Goal: Information Seeking & Learning: Learn about a topic

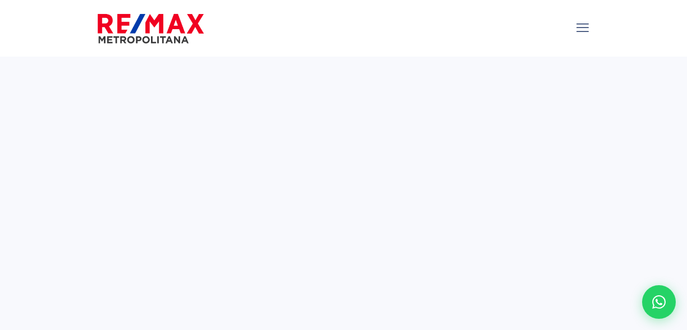
select select
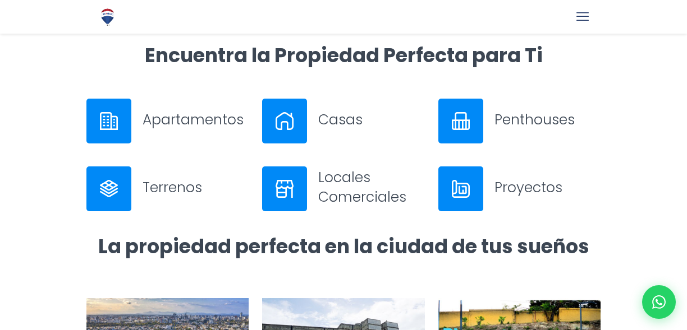
scroll to position [434, 0]
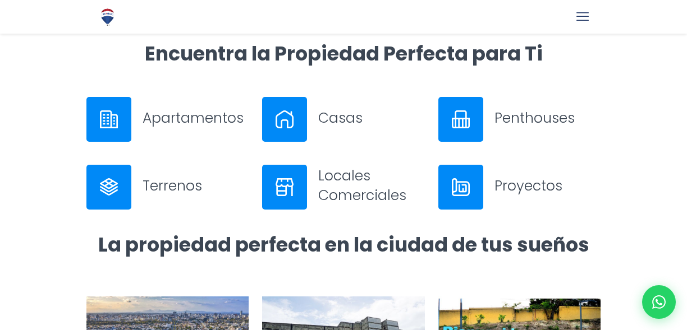
click at [178, 118] on h3 "Apartamentos" at bounding box center [196, 118] width 106 height 20
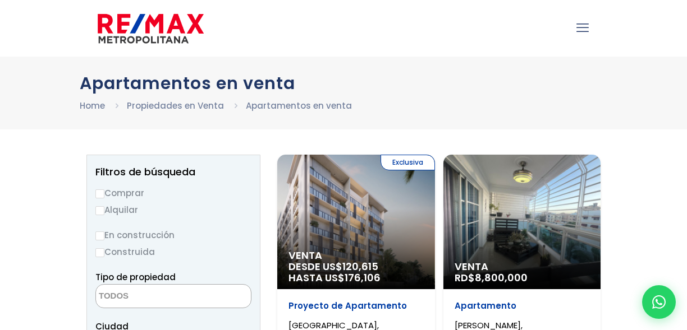
select select
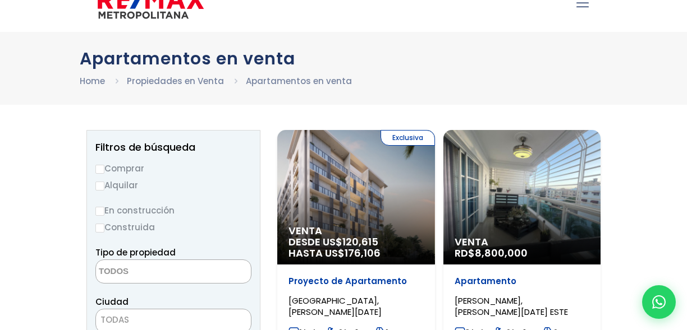
scroll to position [26, 0]
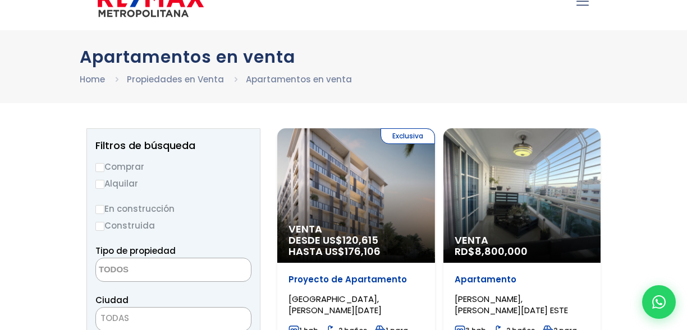
click at [101, 184] on input "Alquilar" at bounding box center [99, 184] width 9 height 9
radio input "true"
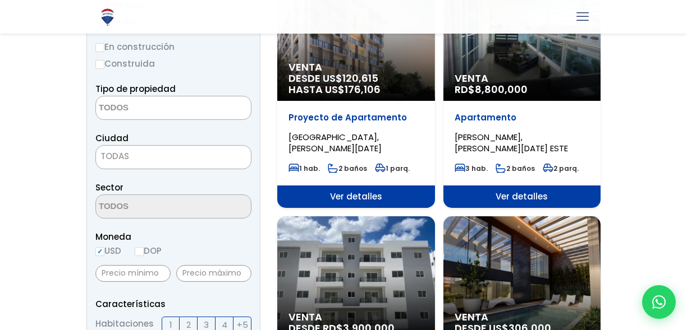
scroll to position [190, 0]
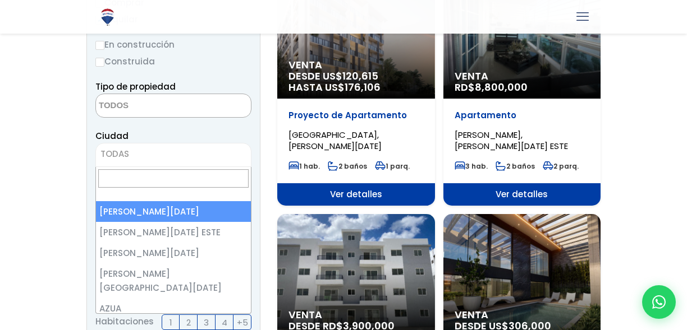
click at [146, 156] on span "TODAS" at bounding box center [173, 154] width 155 height 16
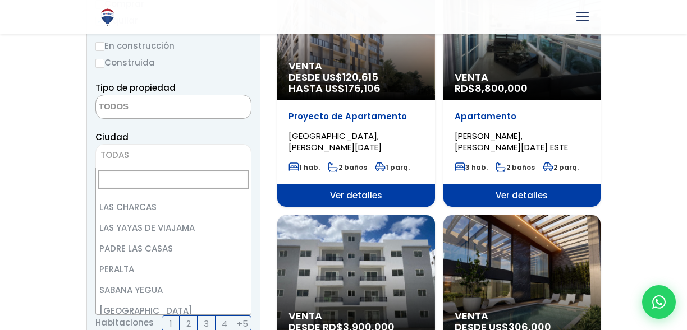
scroll to position [0, 0]
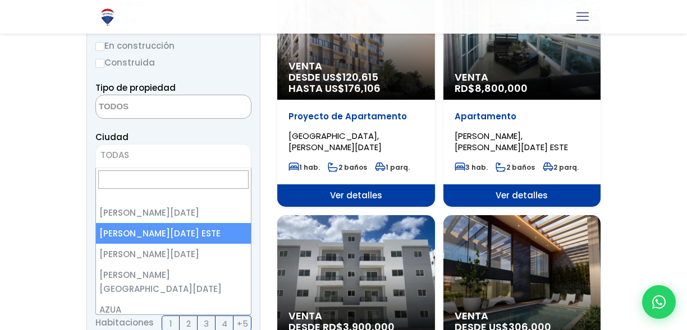
select select "148"
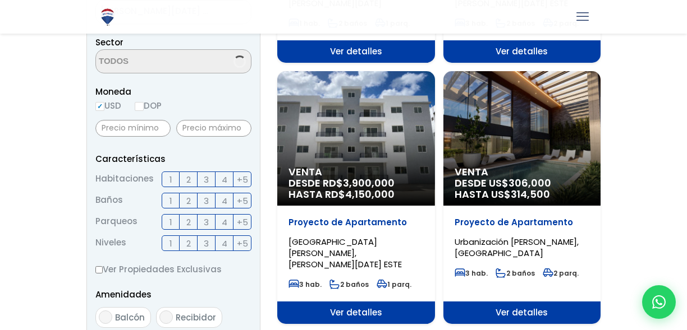
scroll to position [336, 0]
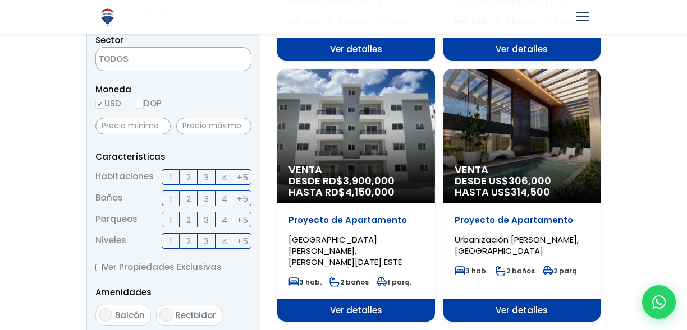
click at [186, 176] on span "2" at bounding box center [188, 178] width 4 height 14
click at [0, 0] on input "2" at bounding box center [0, 0] width 0 height 0
click at [189, 198] on span "2" at bounding box center [188, 199] width 4 height 14
click at [0, 0] on input "2" at bounding box center [0, 0] width 0 height 0
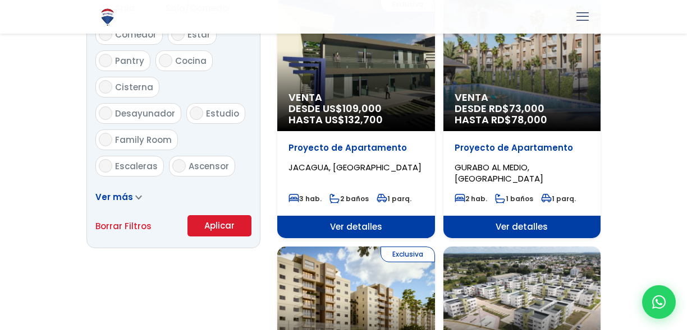
scroll to position [686, 0]
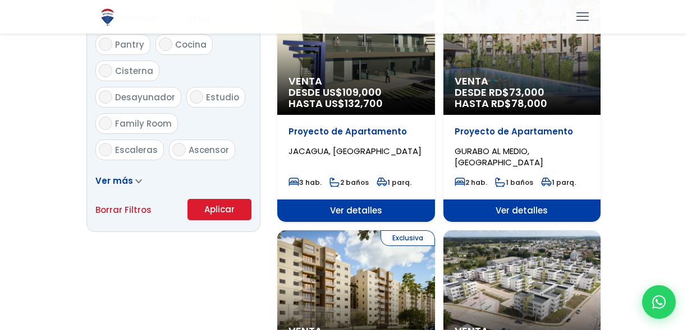
click at [216, 208] on button "Aplicar" at bounding box center [219, 209] width 64 height 21
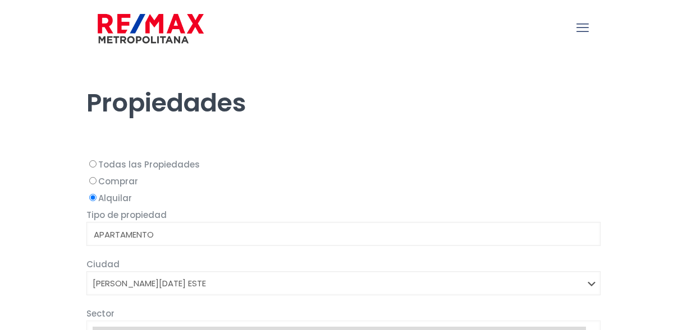
select select
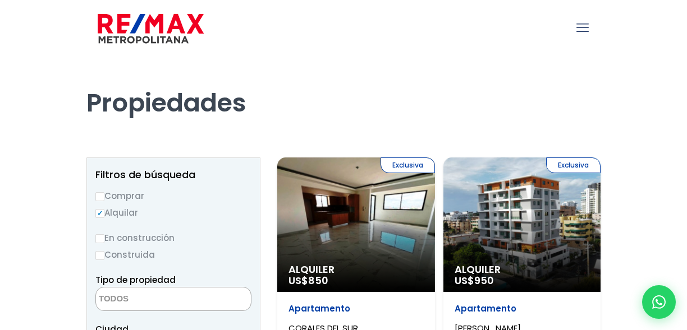
click at [580, 30] on icon "mobile menu" at bounding box center [582, 27] width 12 height 17
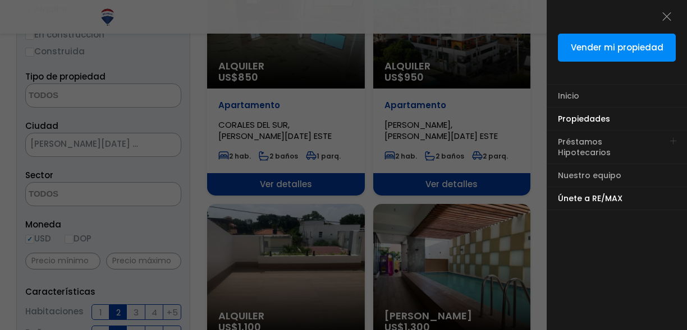
scroll to position [205, 0]
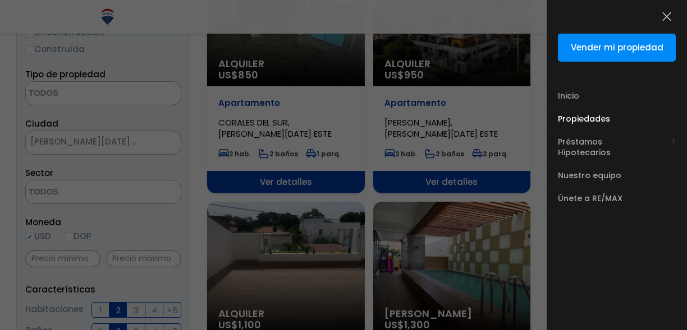
click at [665, 16] on icon "menu close icon" at bounding box center [666, 16] width 12 height 17
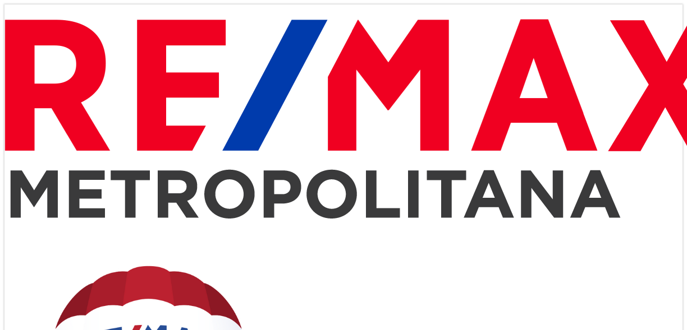
select select
